Goal: Leave review/rating

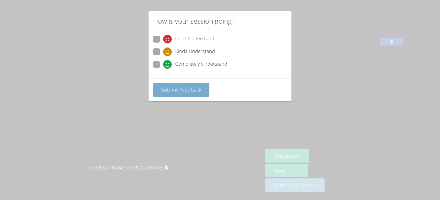
click at [162, 83] on button "Submit Feedback" at bounding box center [181, 90] width 56 height 14
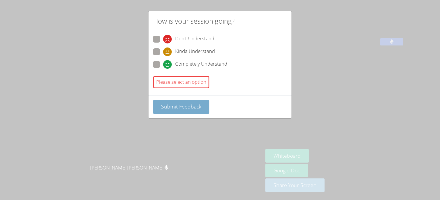
click at [163, 69] on span at bounding box center [163, 69] width 0 height 0
click at [163, 66] on input "Completely Understand" at bounding box center [165, 63] width 5 height 5
radio input "true"
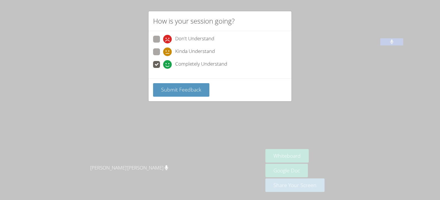
click at [163, 69] on span at bounding box center [163, 69] width 0 height 0
click at [163, 65] on input "Completely Understand" at bounding box center [165, 63] width 5 height 5
click at [157, 95] on button "Submit Feedback" at bounding box center [181, 90] width 56 height 14
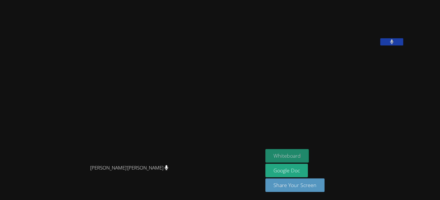
click at [309, 154] on button "Whiteboard" at bounding box center [287, 156] width 43 height 14
